Goal: Find specific page/section: Find specific page/section

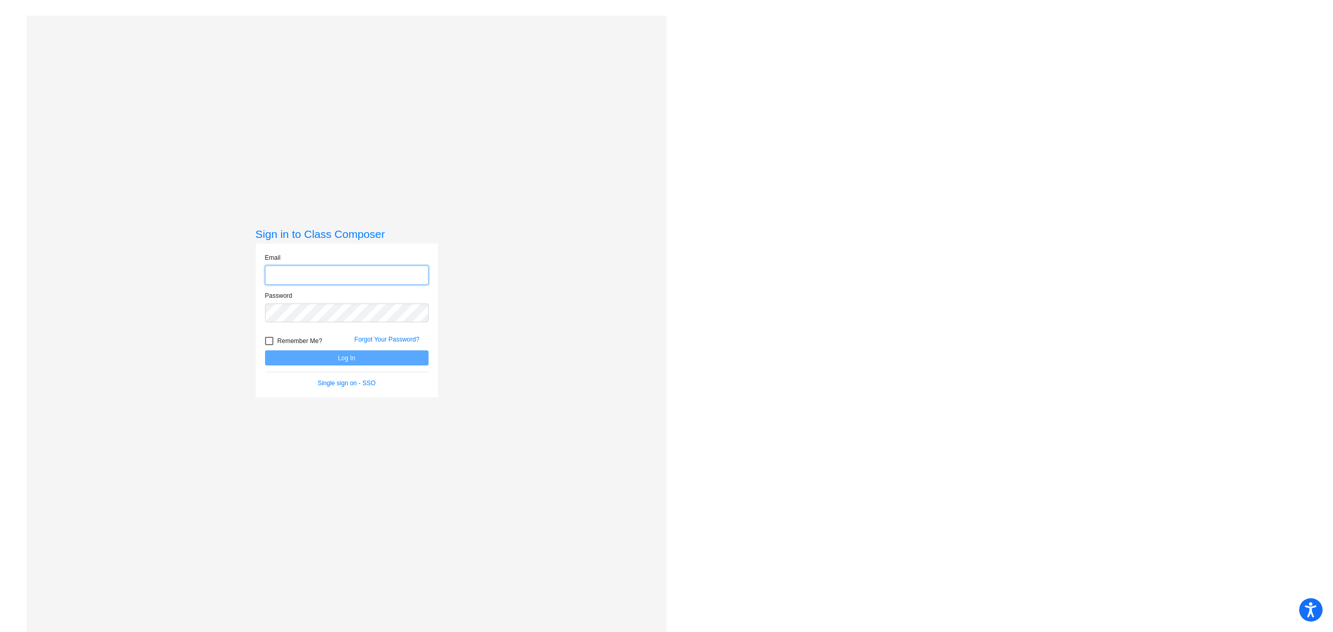
type input "[EMAIL_ADDRESS][PERSON_NAME][DOMAIN_NAME]"
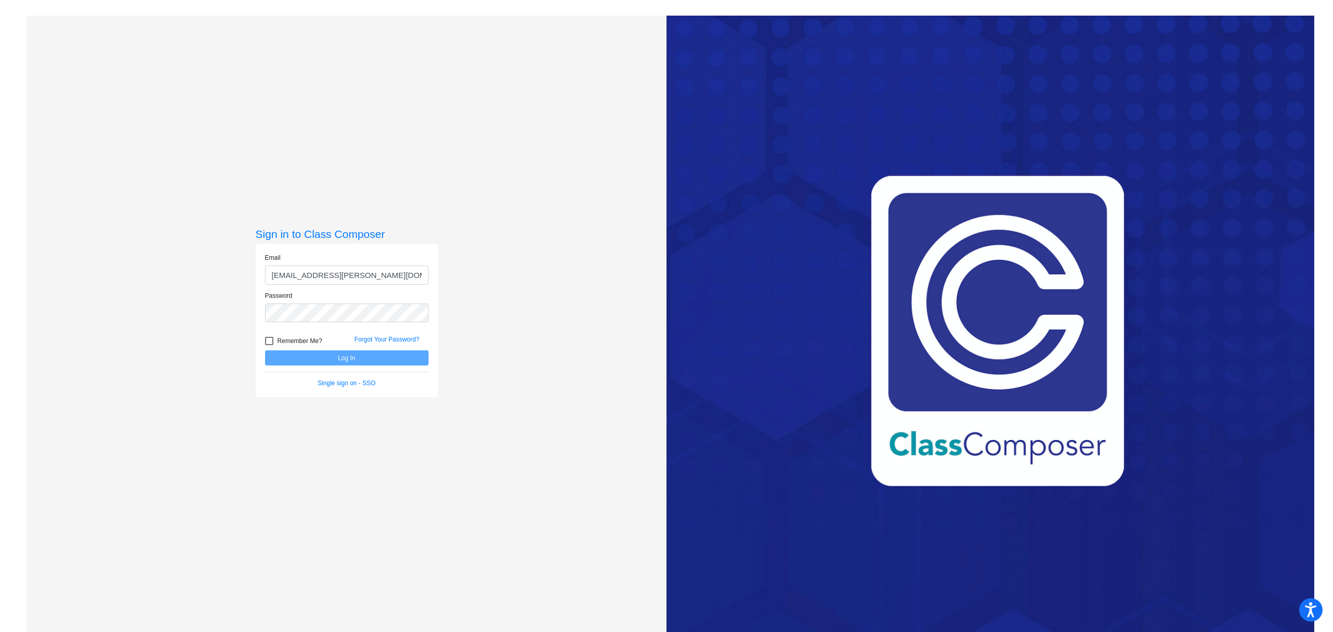
click at [270, 339] on div at bounding box center [269, 341] width 8 height 8
click at [269, 345] on input "Remember Me?" at bounding box center [269, 345] width 1 height 1
checkbox input "true"
click at [275, 358] on button "Log In" at bounding box center [346, 357] width 163 height 15
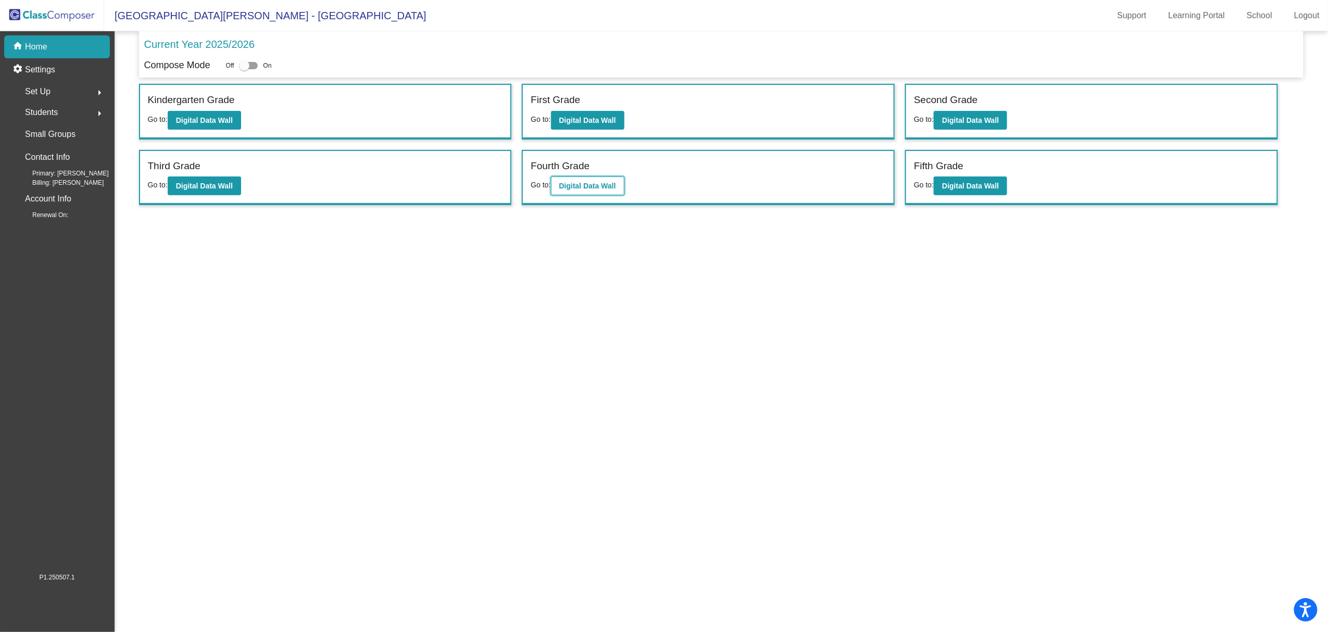
click at [571, 182] on b "Digital Data Wall" at bounding box center [587, 186] width 57 height 8
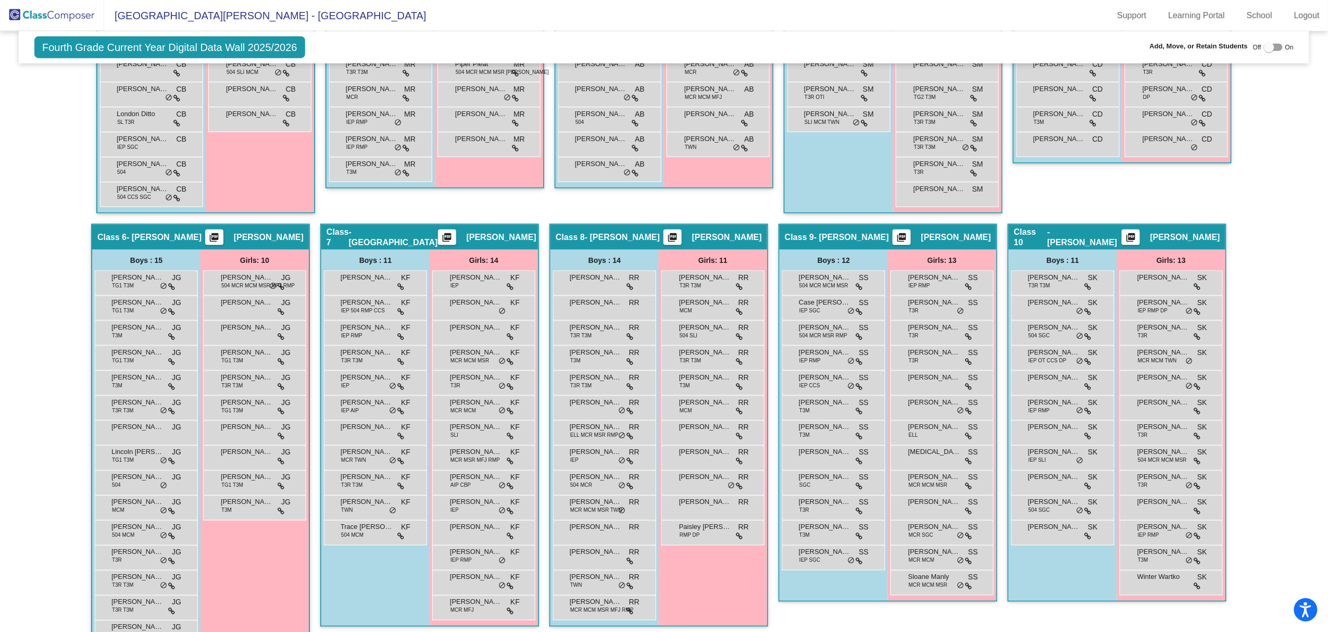
scroll to position [636, 0]
